Goal: Information Seeking & Learning: Learn about a topic

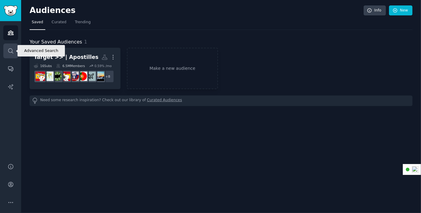
click at [8, 52] on icon "Sidebar" at bounding box center [10, 50] width 5 height 5
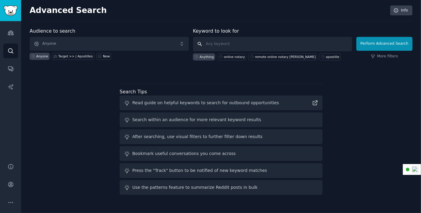
click at [214, 41] on input "text" at bounding box center [272, 44] width 159 height 14
type input "electronic will"
click button "Perform Advanced Search" at bounding box center [384, 44] width 56 height 14
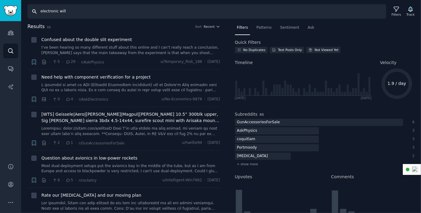
click at [41, 11] on input "electronic will" at bounding box center [206, 11] width 359 height 14
type input "[US_STATE] electronic will"
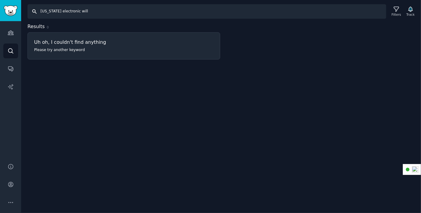
drag, startPoint x: 86, startPoint y: 10, endPoint x: 39, endPoint y: 8, distance: 46.8
click at [39, 8] on input "[US_STATE] electronic will" at bounding box center [206, 11] width 359 height 14
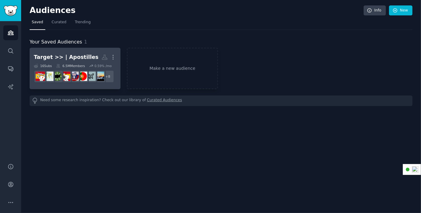
click at [80, 51] on link "Target >> | Apostilles Custom Audience More 16 Sub s 6.5M Members 0.59 % /mo r/…" at bounding box center [75, 68] width 91 height 41
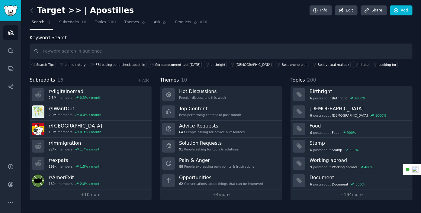
click at [73, 52] on input "text" at bounding box center [221, 50] width 383 height 15
type input "floirda kinship adoption"
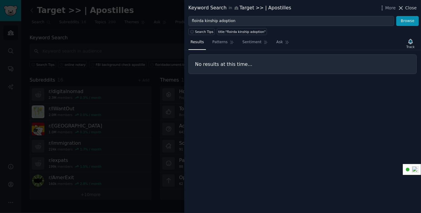
click at [410, 8] on span "Close" at bounding box center [410, 8] width 11 height 6
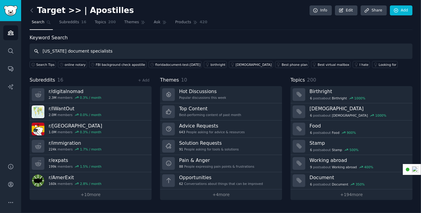
type input "[US_STATE] document specialists"
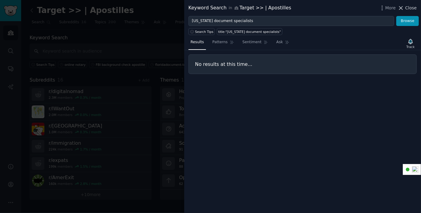
click at [413, 5] on span "Close" at bounding box center [410, 8] width 11 height 6
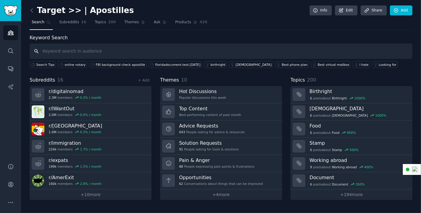
click at [92, 48] on input "text" at bounding box center [221, 50] width 383 height 15
click at [107, 49] on input "text" at bounding box center [221, 50] width 383 height 15
type input "[DEMOGRAPHIC_DATA] bird deed"
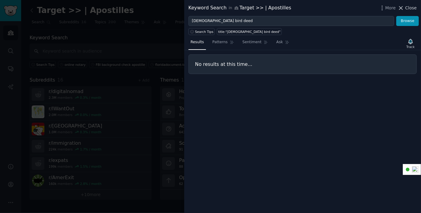
click at [407, 8] on span "Close" at bounding box center [410, 8] width 11 height 6
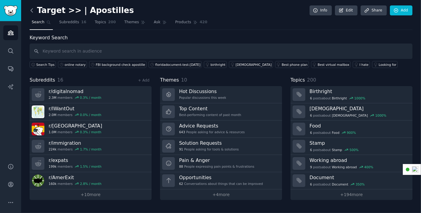
click at [30, 10] on icon at bounding box center [32, 10] width 6 height 6
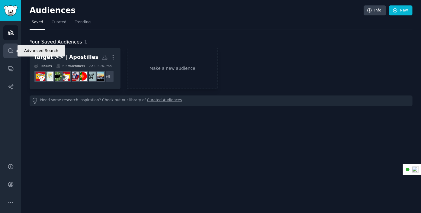
click at [11, 52] on icon "Sidebar" at bounding box center [11, 51] width 6 height 6
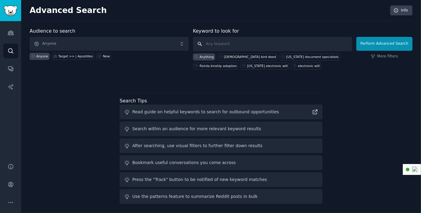
click at [237, 40] on input "text" at bounding box center [272, 44] width 159 height 14
type input "a"
type input "[DEMOGRAPHIC_DATA] bird deed"
click button "Perform Advanced Search" at bounding box center [384, 44] width 56 height 14
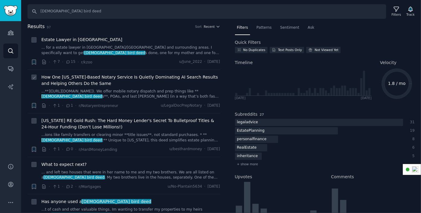
click at [130, 78] on span "How One [US_STATE]-Based Notary Service Is Quietly Dominating AI Search Results…" at bounding box center [130, 80] width 179 height 13
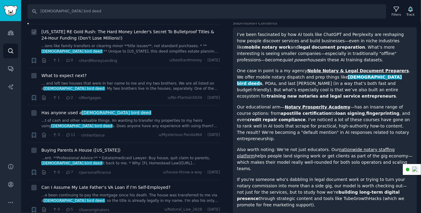
scroll to position [90, 0]
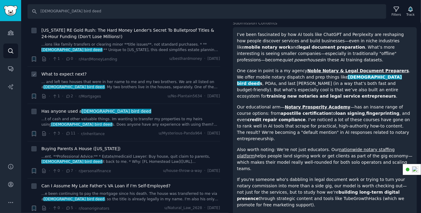
click at [75, 73] on span "What to expect next?" at bounding box center [63, 74] width 45 height 6
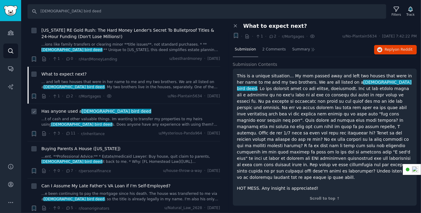
click at [112, 118] on link "...t of cash and other valuable things. Im wanting to transfer my properties to…" at bounding box center [130, 121] width 179 height 11
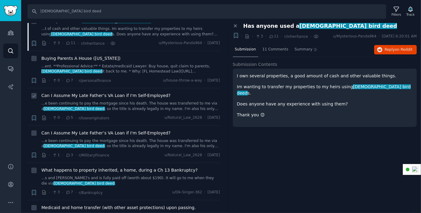
scroll to position [181, 0]
click at [134, 64] on link "...ent. **Professional Advice:** * Estate/medicaid Lawyer: Buy house, quit clai…" at bounding box center [130, 68] width 179 height 11
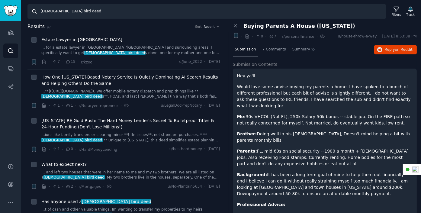
click at [90, 14] on input "[DEMOGRAPHIC_DATA] bird deed" at bounding box center [206, 11] width 359 height 14
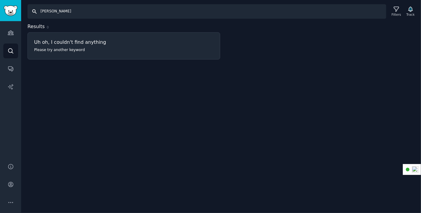
drag, startPoint x: 45, startPoint y: 7, endPoint x: 38, endPoint y: 7, distance: 7.5
type input "r"
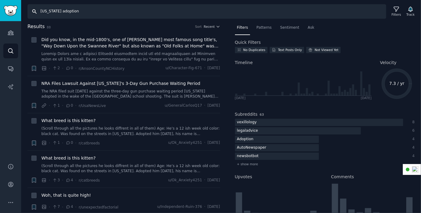
drag, startPoint x: 76, startPoint y: 12, endPoint x: 52, endPoint y: 11, distance: 23.6
click at [52, 11] on input "[US_STATE] adoption" at bounding box center [206, 11] width 359 height 14
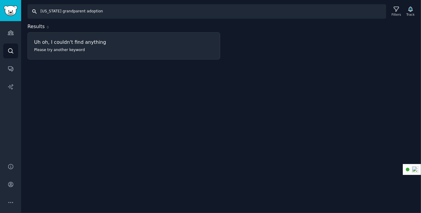
click at [61, 9] on input "[US_STATE] grandparent adoption" at bounding box center [206, 11] width 359 height 14
drag, startPoint x: 99, startPoint y: 9, endPoint x: 37, endPoint y: 10, distance: 61.9
click at [37, 10] on input "[US_STATE] grandparent adoption" at bounding box center [206, 11] width 359 height 14
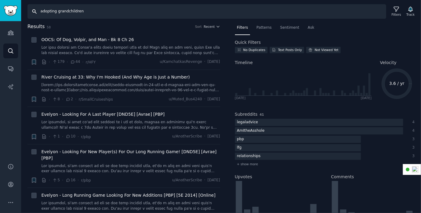
click at [93, 11] on input "adopting grandchildren" at bounding box center [206, 11] width 359 height 14
type input "adopting grandchildren [US_STATE]"
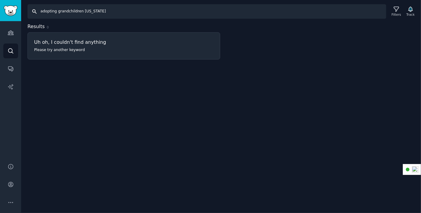
drag, startPoint x: 92, startPoint y: 11, endPoint x: 33, endPoint y: 11, distance: 58.9
click at [33, 11] on input "adopting grandchildren [US_STATE]" at bounding box center [206, 11] width 359 height 14
click at [61, 10] on input "Search" at bounding box center [206, 11] width 359 height 14
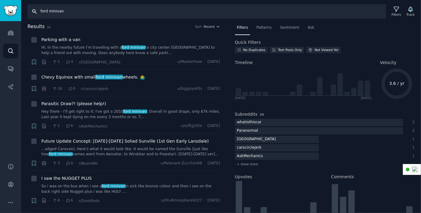
drag, startPoint x: 69, startPoint y: 12, endPoint x: 38, endPoint y: 12, distance: 31.1
click at [38, 12] on input "ford minivan" at bounding box center [206, 11] width 359 height 14
type input "summary administration"
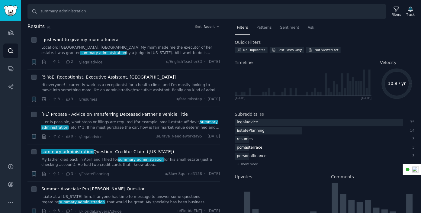
click at [149, 31] on div "Results 91 Sort Recent" at bounding box center [123, 28] width 193 height 10
click at [143, 48] on link "Location: [GEOGRAPHIC_DATA], [GEOGRAPHIC_DATA] My mom made me the executor of h…" at bounding box center [130, 50] width 179 height 11
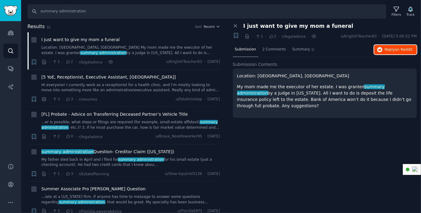
click at [399, 48] on span "on Reddit" at bounding box center [404, 49] width 18 height 4
click at [397, 10] on icon at bounding box center [396, 9] width 5 height 5
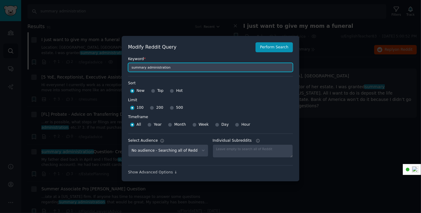
drag, startPoint x: 184, startPoint y: 70, endPoint x: 115, endPoint y: 72, distance: 69.1
click at [115, 72] on div "​ Modify Reddit Query Perform Search Keyword * summary administration Sort Sort…" at bounding box center [210, 108] width 421 height 217
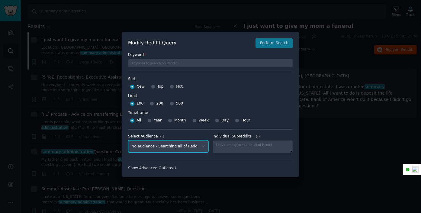
click at [202, 146] on select "No audience - Searching all of Reddit Target >> | Apostilles - 16 Subreddits" at bounding box center [168, 146] width 80 height 12
click at [190, 6] on div at bounding box center [210, 106] width 421 height 213
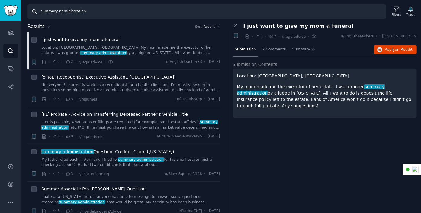
drag, startPoint x: 102, startPoint y: 11, endPoint x: 29, endPoint y: 12, distance: 73.3
click at [29, 12] on input "summary administration" at bounding box center [206, 11] width 359 height 14
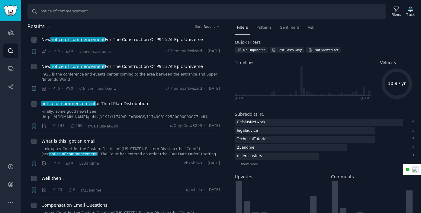
click at [133, 38] on span "New notice of commencement For The Construction Of P915 At Epic Universe" at bounding box center [121, 40] width 161 height 6
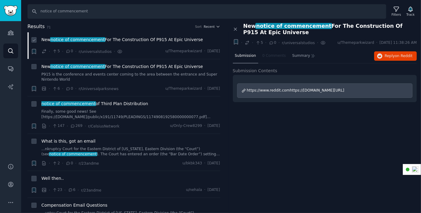
click at [119, 38] on span "New notice of commencement For The Construction Of P915 At Epic Universe" at bounding box center [121, 40] width 161 height 6
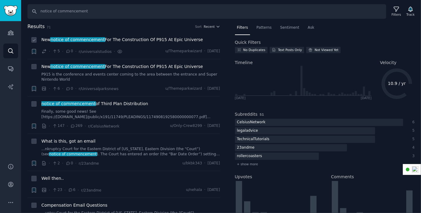
click at [119, 38] on span "New notice of commencement For The Construction Of P915 At Epic Universe" at bounding box center [121, 40] width 161 height 6
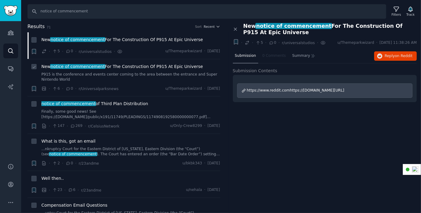
click at [116, 64] on span "New notice of commencement For The Construction Of P915 At Epic Universe" at bounding box center [121, 66] width 161 height 6
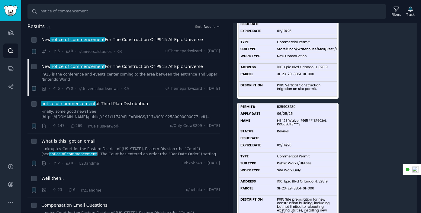
scroll to position [141, 0]
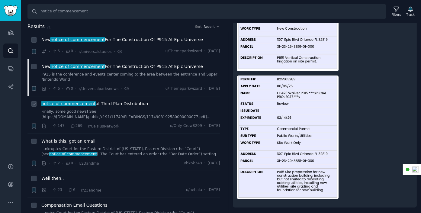
click at [182, 101] on div "notice of commencement of Third Plan Distribution" at bounding box center [130, 103] width 179 height 6
click at [137, 101] on span "notice of commencement of Third Plan Distribution" at bounding box center [94, 103] width 107 height 6
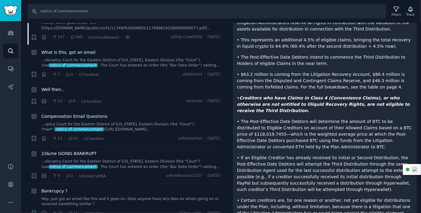
scroll to position [90, 0]
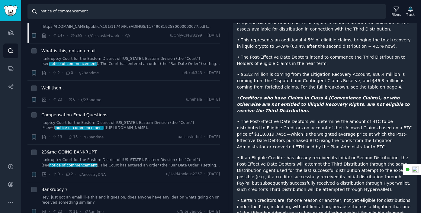
drag, startPoint x: 96, startPoint y: 10, endPoint x: 33, endPoint y: 13, distance: 63.4
click at [33, 13] on input "notice of commencement" at bounding box center [206, 11] width 359 height 14
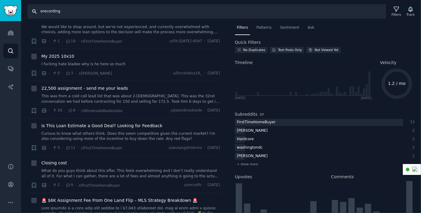
scroll to position [241, 0]
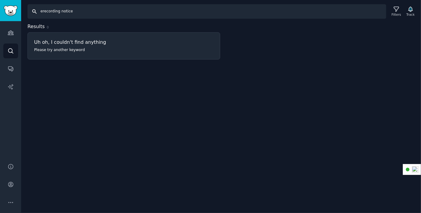
drag, startPoint x: 94, startPoint y: 11, endPoint x: 30, endPoint y: 13, distance: 64.6
click at [30, 13] on input "erecording notice" at bounding box center [206, 11] width 359 height 14
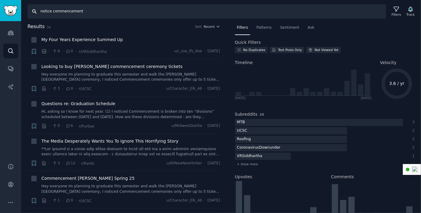
drag, startPoint x: 102, startPoint y: 11, endPoint x: 33, endPoint y: 12, distance: 68.2
click at [33, 12] on input "notice commencement" at bounding box center [206, 11] width 359 height 14
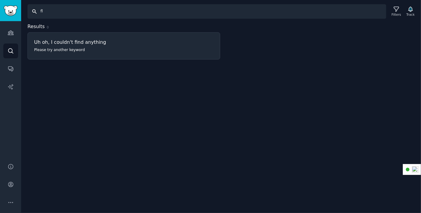
type input "f"
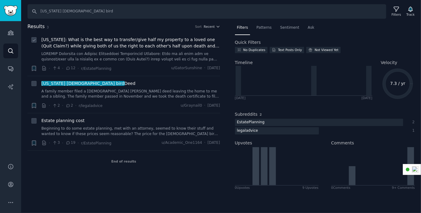
click at [126, 39] on span "[US_STATE]: What is the best way to transfer/give half my property to a loved o…" at bounding box center [130, 43] width 179 height 13
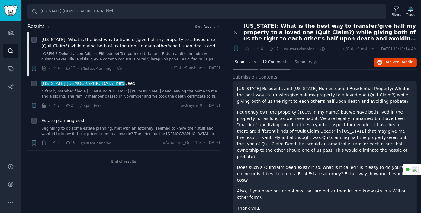
click at [274, 62] on span "12 Comments" at bounding box center [275, 61] width 26 height 5
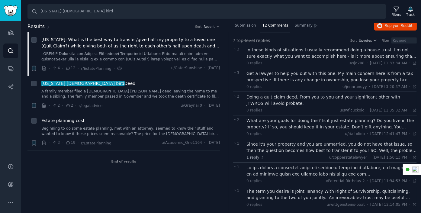
scroll to position [37, 0]
click at [115, 92] on link "A family member filed a [DEMOGRAPHIC_DATA] [PERSON_NAME] deed leaving the home …" at bounding box center [130, 94] width 179 height 11
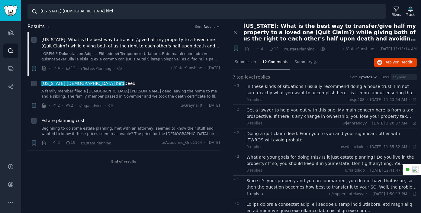
drag, startPoint x: 76, startPoint y: 13, endPoint x: 36, endPoint y: 9, distance: 40.4
click at [37, 10] on input "[US_STATE] [DEMOGRAPHIC_DATA] bird" at bounding box center [206, 11] width 359 height 14
click at [97, 10] on input "[US_STATE] [DEMOGRAPHIC_DATA] bird" at bounding box center [206, 11] width 359 height 14
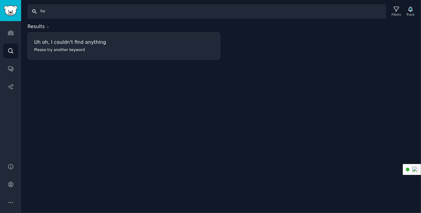
type input "h"
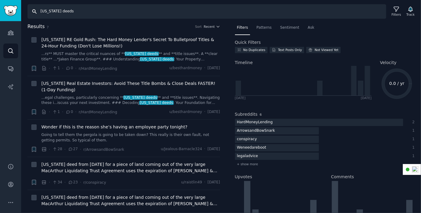
drag, startPoint x: 74, startPoint y: 10, endPoint x: 36, endPoint y: 11, distance: 37.7
click at [36, 11] on input "[US_STATE] deeds" at bounding box center [206, 11] width 359 height 14
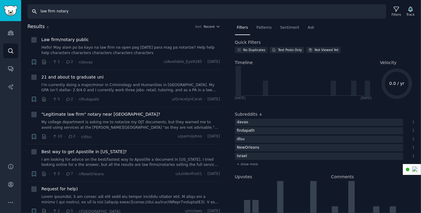
drag, startPoint x: 73, startPoint y: 12, endPoint x: 24, endPoint y: 9, distance: 49.6
click at [24, 9] on div "Search law firm notary Filters Track" at bounding box center [221, 9] width 400 height 19
type input "remote notary"
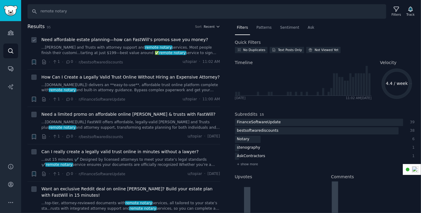
click at [149, 38] on span "Need affordable estate planning—how can FastWill’s promos save you money?" at bounding box center [124, 40] width 167 height 6
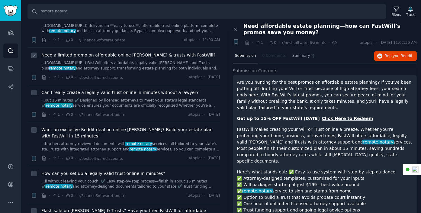
scroll to position [60, 0]
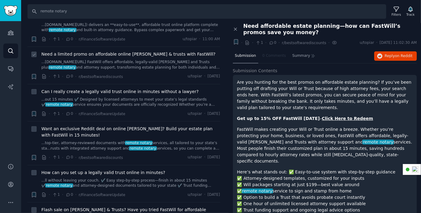
click at [148, 53] on span "Need a limited promo on affordable online [PERSON_NAME] & trusts with FastWill?" at bounding box center [128, 54] width 174 height 6
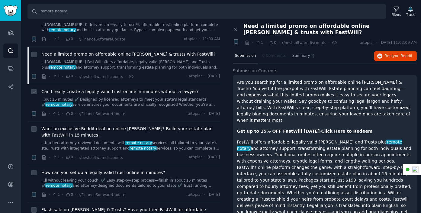
click at [150, 90] on span "Can I really create a legally valid trust online in minutes without a lawyer?" at bounding box center [119, 91] width 157 height 6
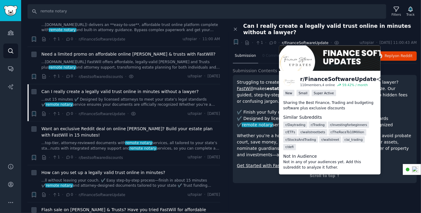
click at [302, 43] on span "r/FinanceSoftwareUpdate" at bounding box center [305, 43] width 46 height 4
